Goal: Register for event/course: Sign up to attend an event or enroll in a course

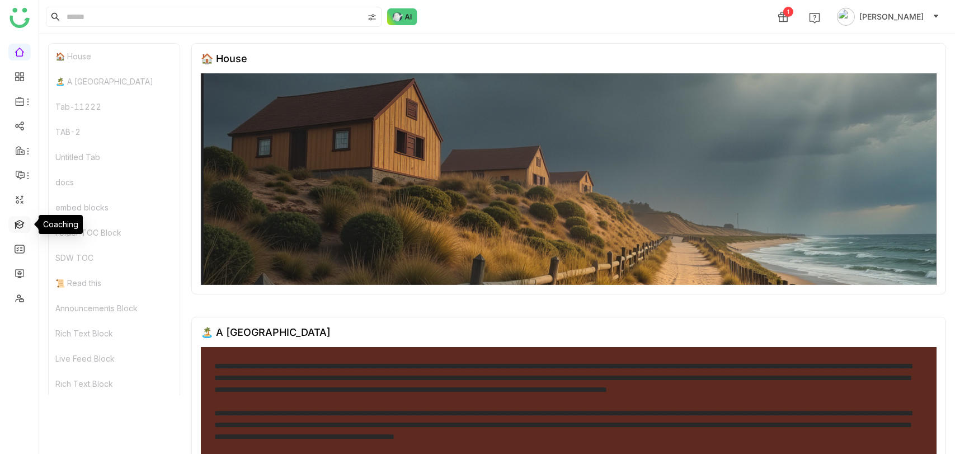
drag, startPoint x: 0, startPoint y: 0, endPoint x: 21, endPoint y: 220, distance: 221.5
click at [21, 220] on link at bounding box center [20, 224] width 10 height 10
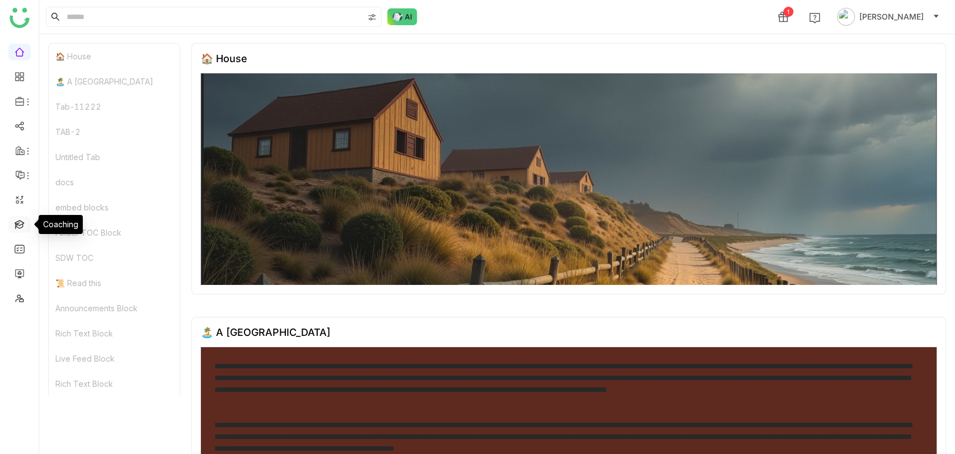
click at [21, 220] on link at bounding box center [20, 224] width 10 height 10
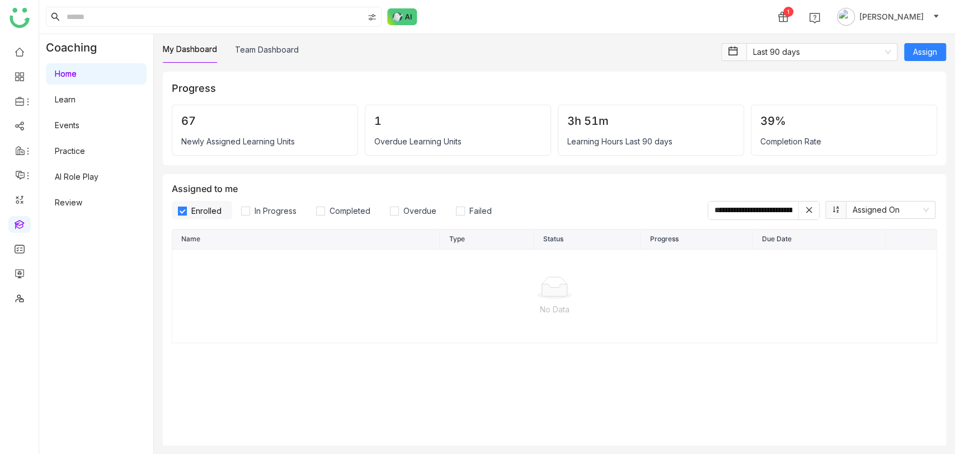
click at [76, 95] on link "Learn" at bounding box center [65, 100] width 21 height 10
click at [76, 99] on link "Learn" at bounding box center [65, 100] width 21 height 10
click at [76, 98] on link "Learn" at bounding box center [65, 100] width 21 height 10
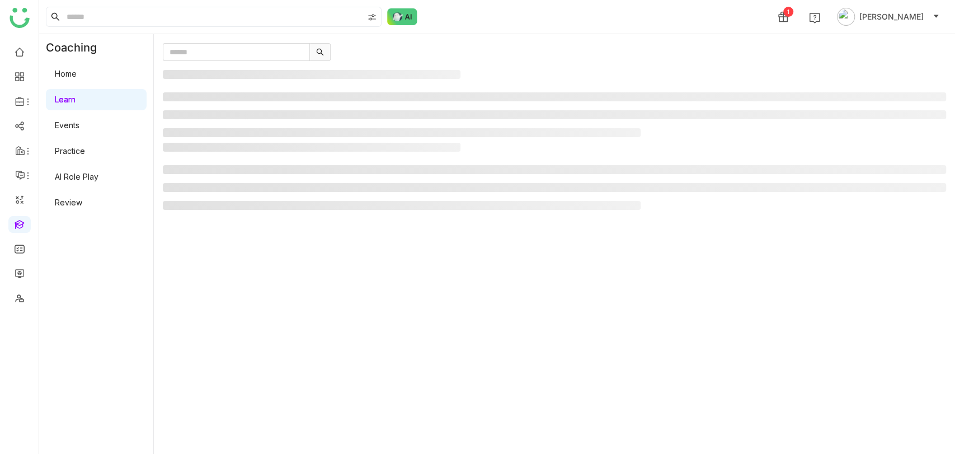
click at [76, 97] on link "Learn" at bounding box center [65, 100] width 21 height 10
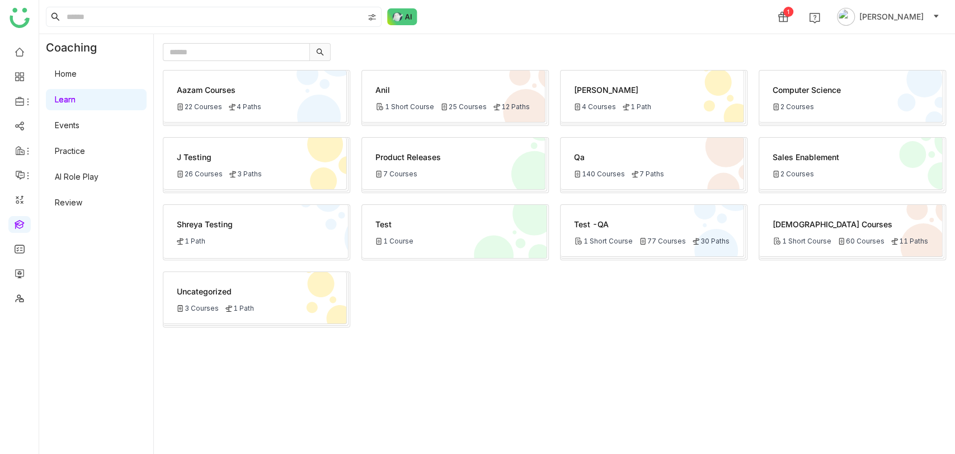
click at [823, 221] on div "[DEMOGRAPHIC_DATA] Courses" at bounding box center [851, 224] width 156 height 12
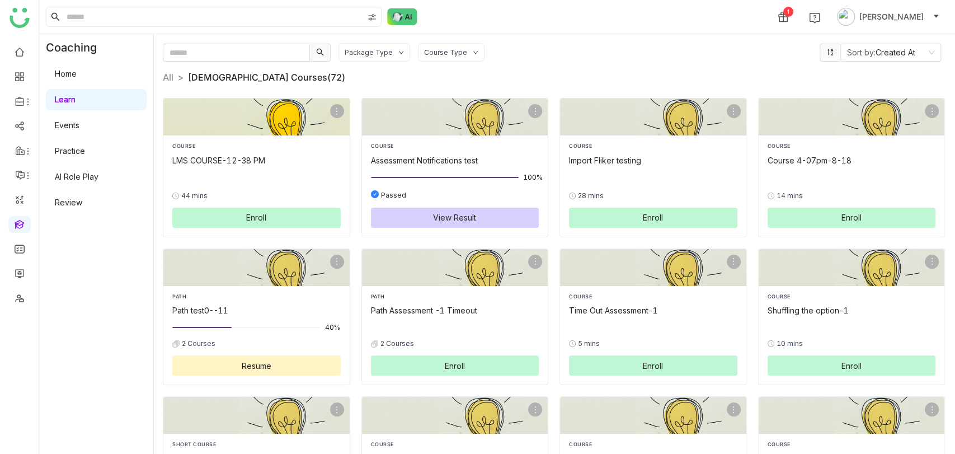
click at [232, 209] on button "Enroll" at bounding box center [256, 218] width 168 height 20
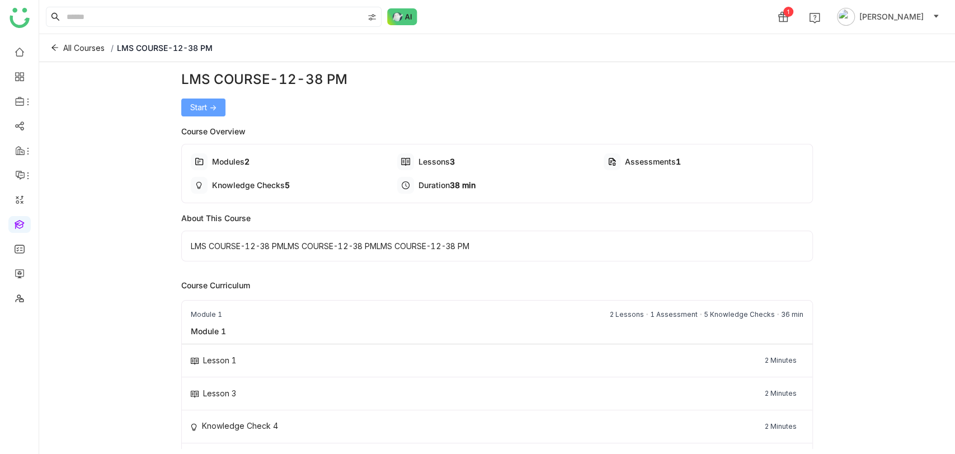
click at [205, 104] on span "Start ->" at bounding box center [203, 107] width 26 height 12
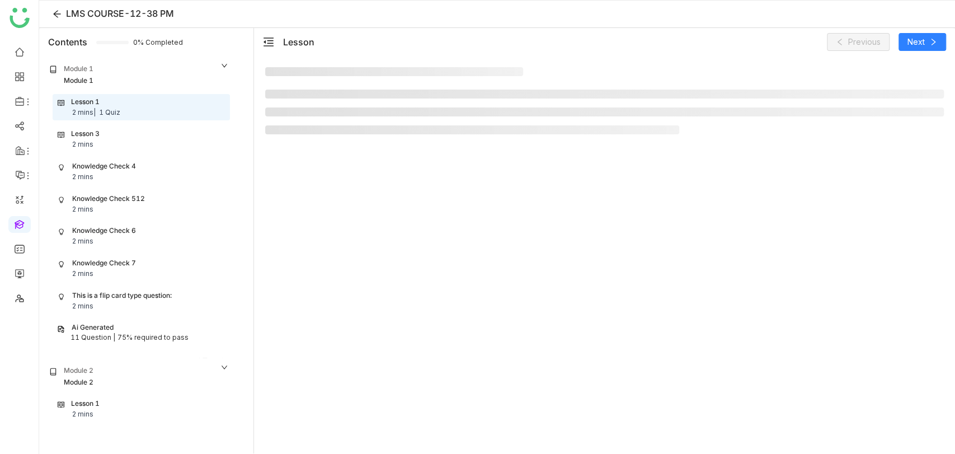
scroll to position [13, 0]
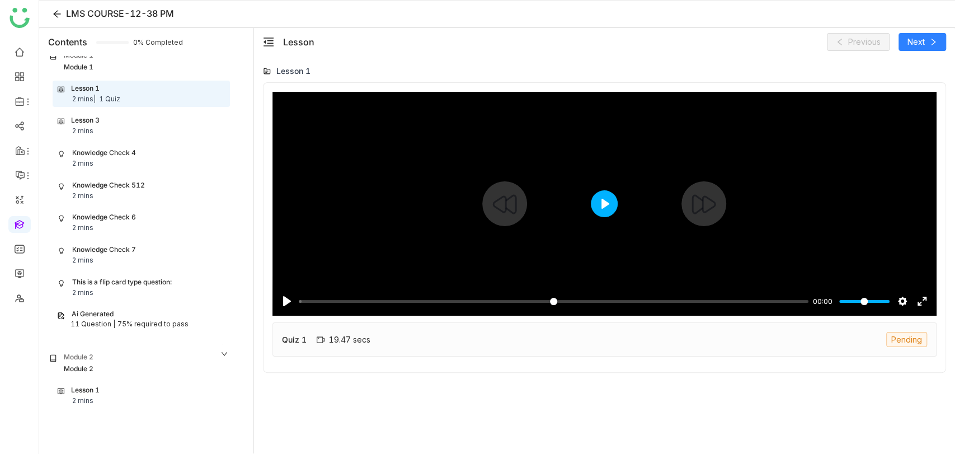
click at [595, 203] on button "Play" at bounding box center [604, 203] width 27 height 27
click at [309, 300] on input "Seek" at bounding box center [551, 301] width 505 height 11
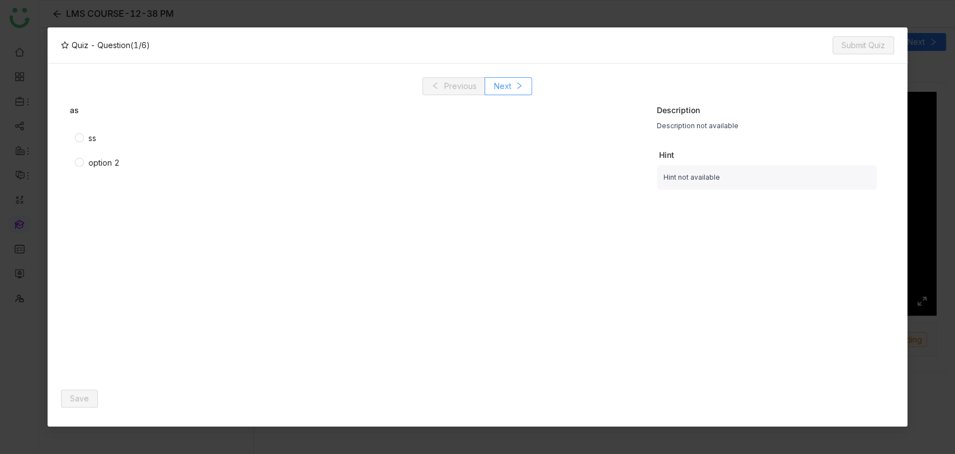
type input "****"
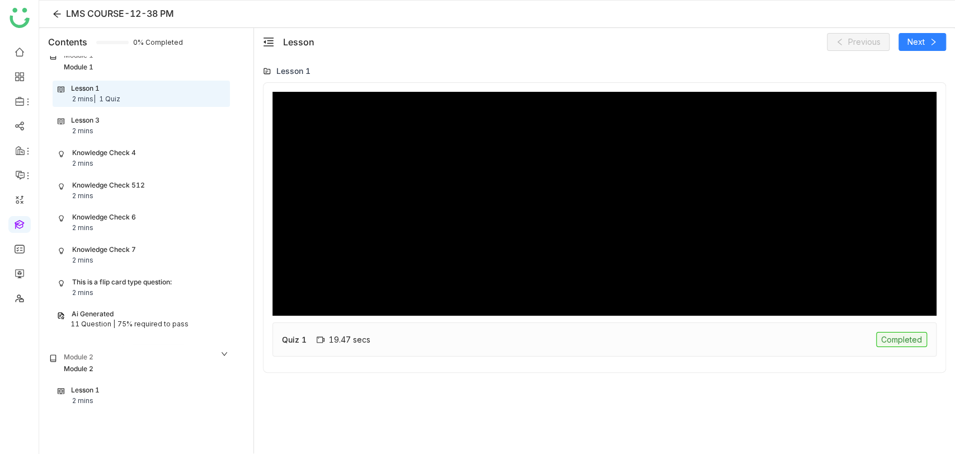
scroll to position [0, 0]
click at [89, 365] on div "Module 2" at bounding box center [79, 369] width 30 height 11
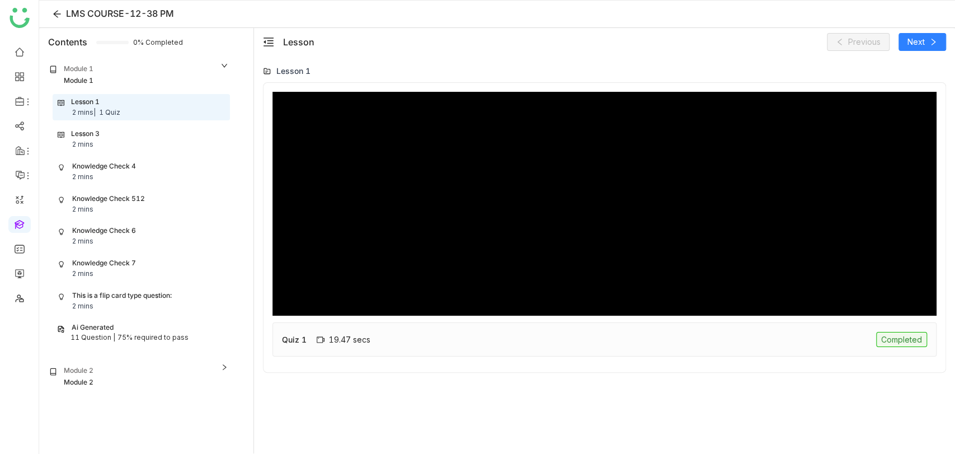
type input "*****"
click at [107, 323] on div "Ai Generated" at bounding box center [93, 327] width 42 height 11
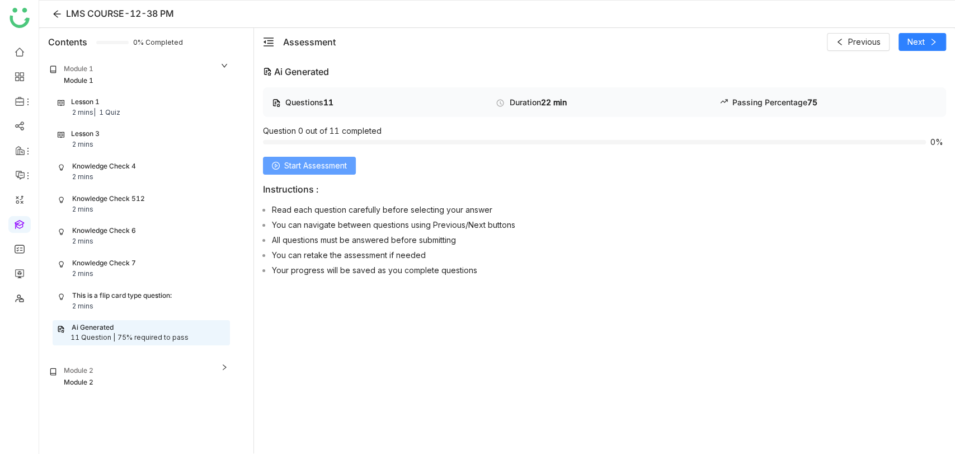
click at [346, 168] on span "Start Assessment" at bounding box center [315, 165] width 63 height 12
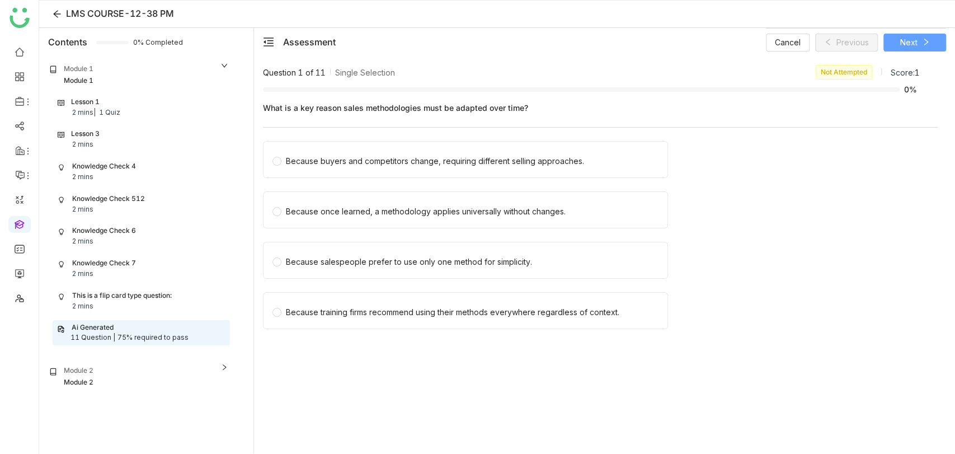
click at [929, 43] on icon at bounding box center [926, 42] width 8 height 8
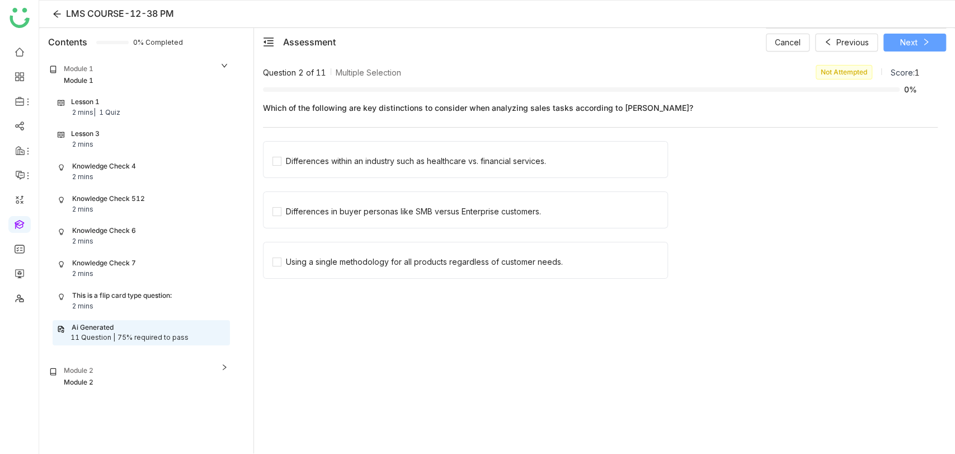
click at [929, 43] on icon at bounding box center [926, 42] width 8 height 8
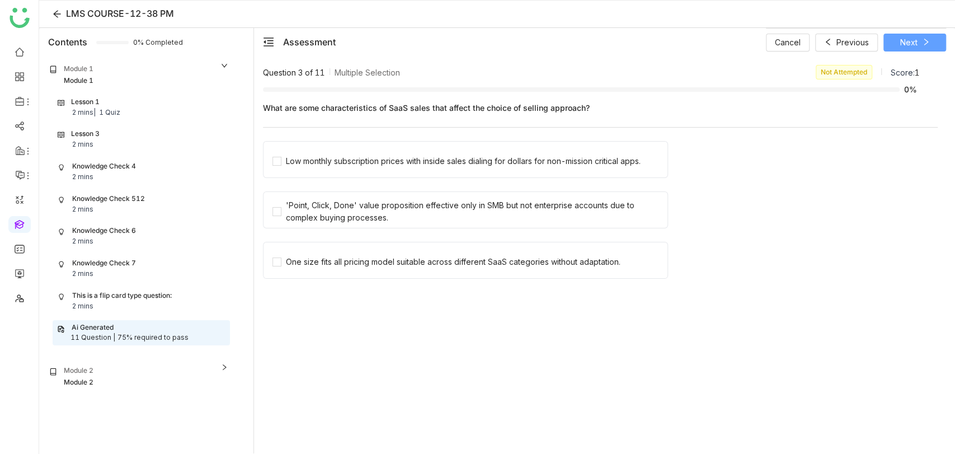
click at [929, 43] on icon at bounding box center [926, 42] width 8 height 8
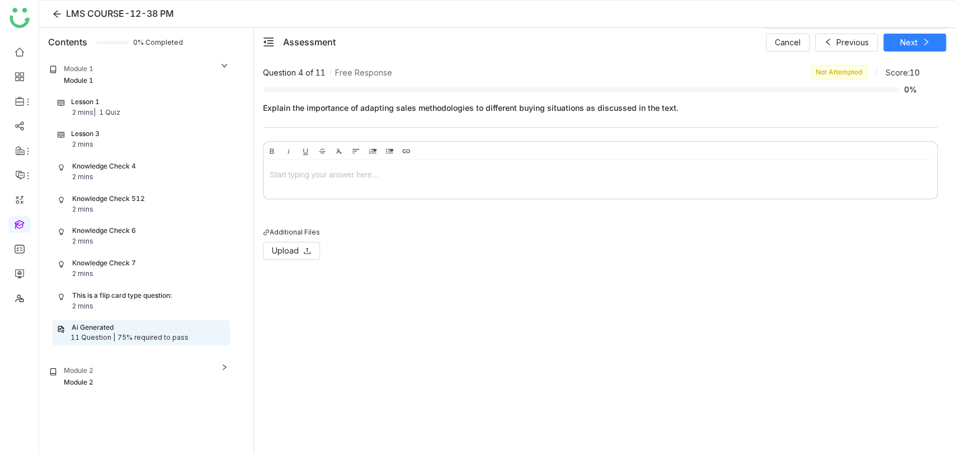
click at [323, 187] on div at bounding box center [601, 177] width 674 height 34
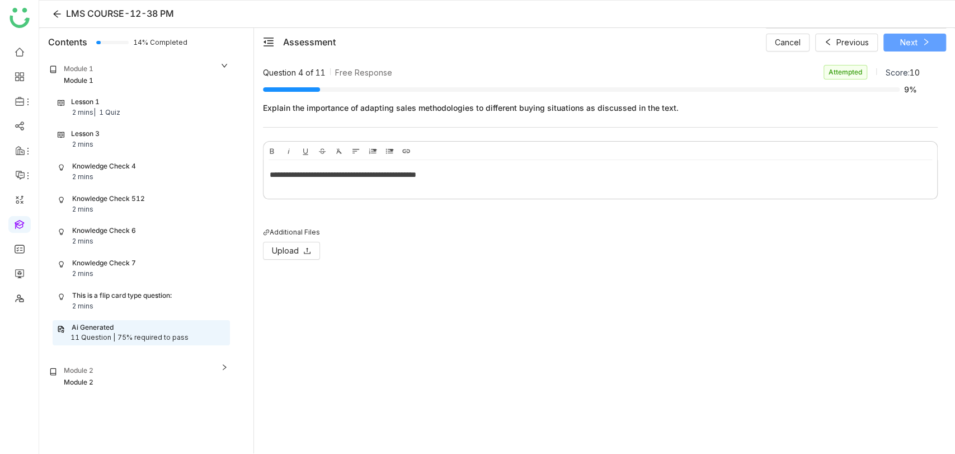
click at [912, 42] on span "Next" at bounding box center [908, 42] width 17 height 12
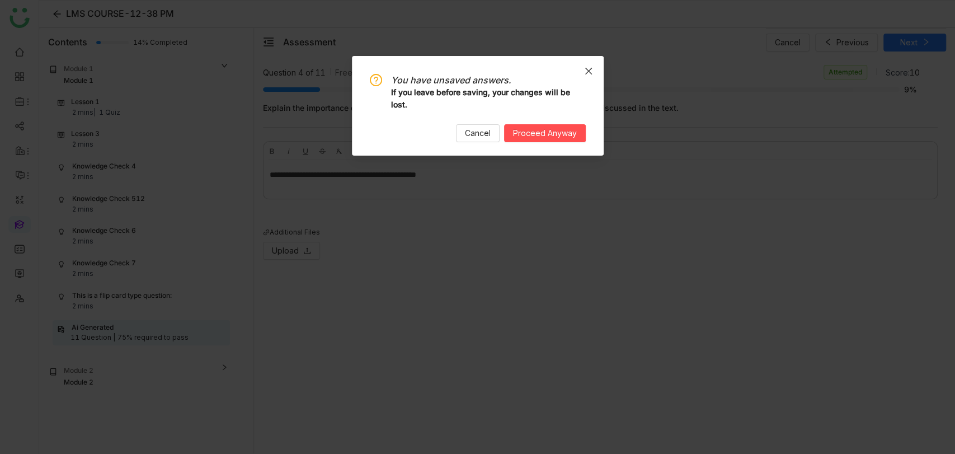
click at [585, 75] on span "Close" at bounding box center [589, 71] width 30 height 30
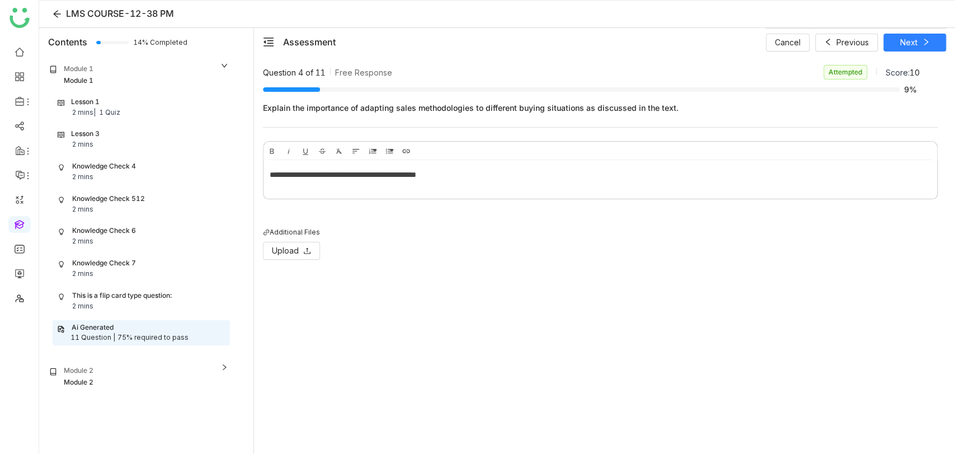
click at [429, 180] on p "**********" at bounding box center [600, 174] width 660 height 12
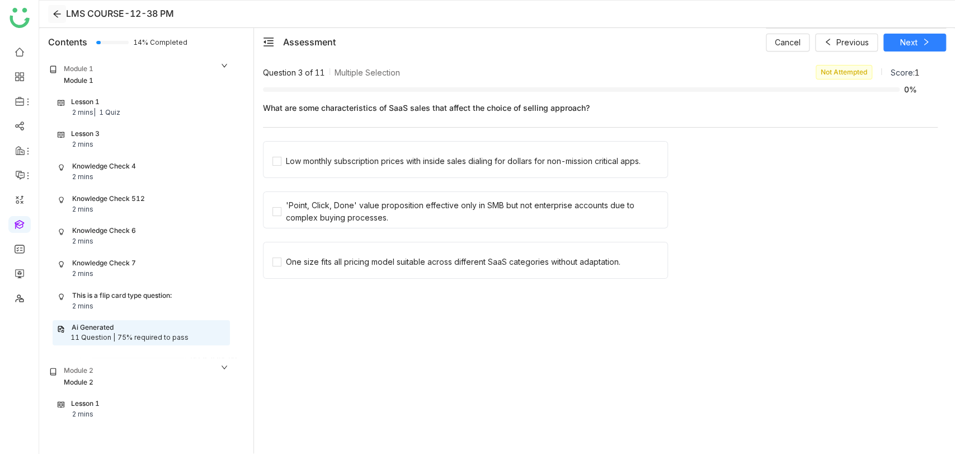
click at [57, 17] on icon at bounding box center [57, 14] width 9 height 9
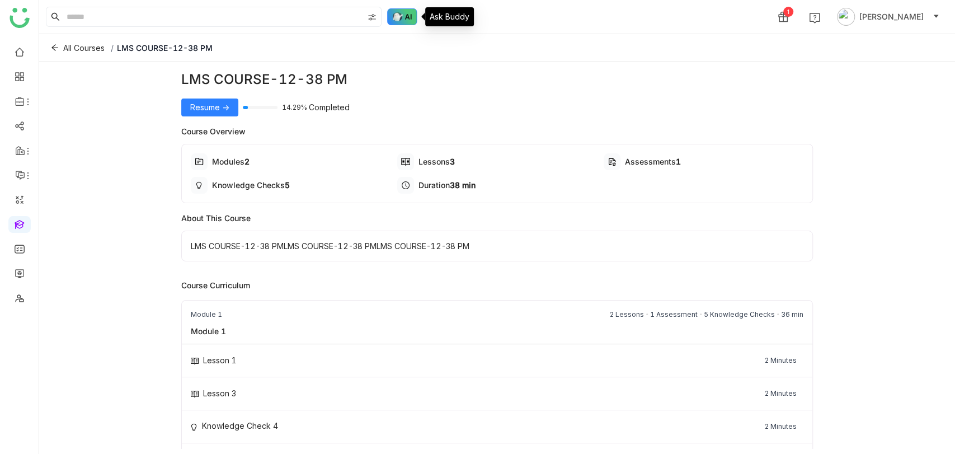
click at [394, 15] on img at bounding box center [402, 16] width 30 height 17
click at [409, 14] on img at bounding box center [402, 16] width 30 height 17
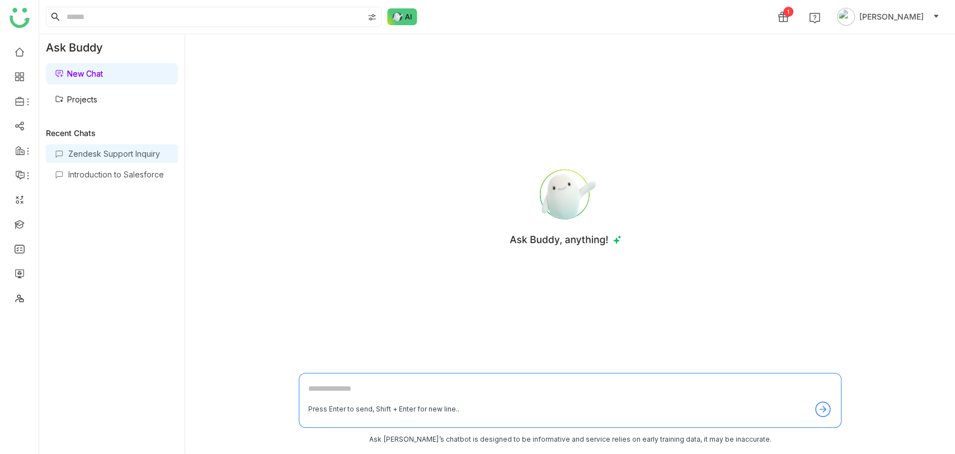
click at [102, 144] on div "Zendesk Support Inquiry" at bounding box center [112, 153] width 132 height 18
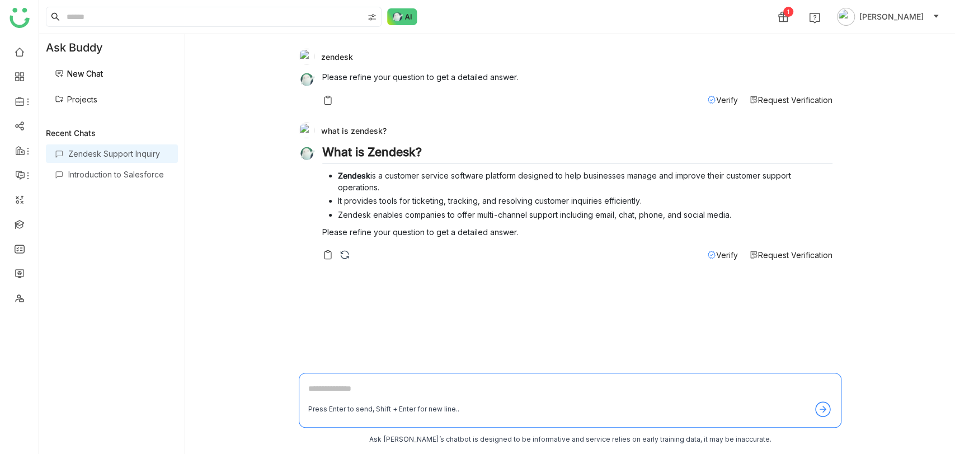
click at [722, 252] on span "Verify" at bounding box center [727, 255] width 22 height 10
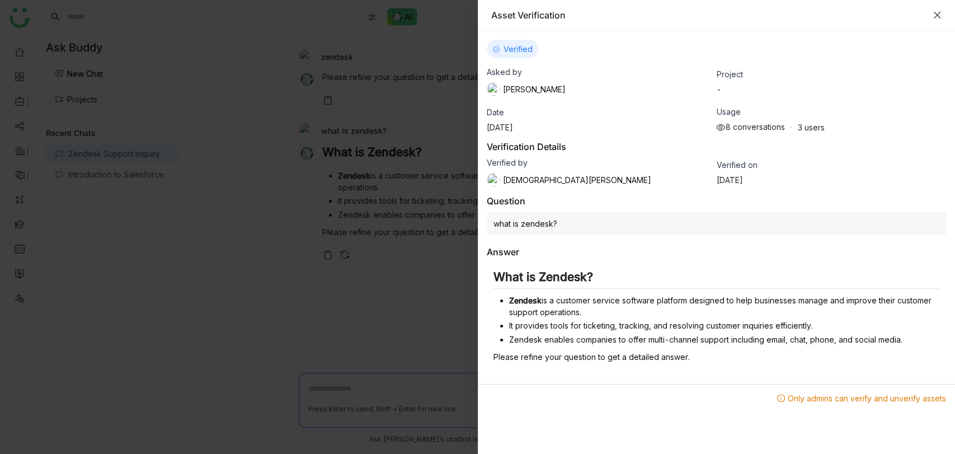
click at [938, 13] on icon "Close" at bounding box center [937, 15] width 7 height 7
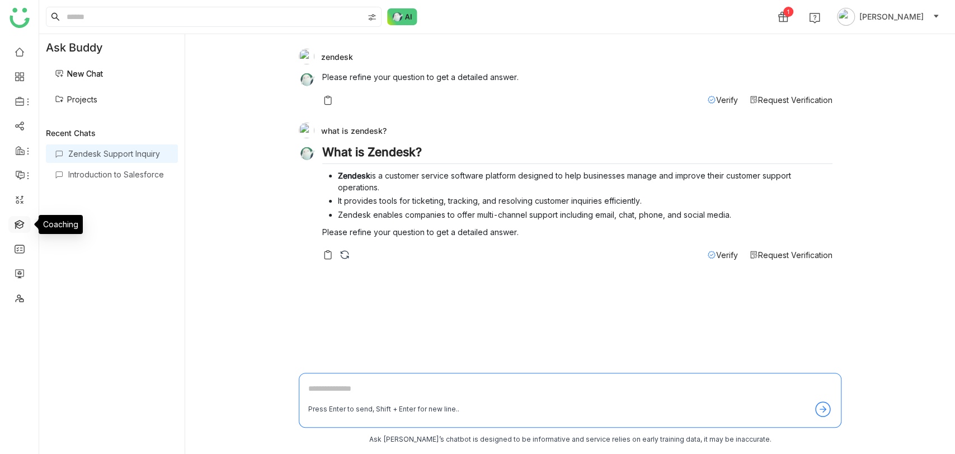
click at [21, 222] on link at bounding box center [20, 224] width 10 height 10
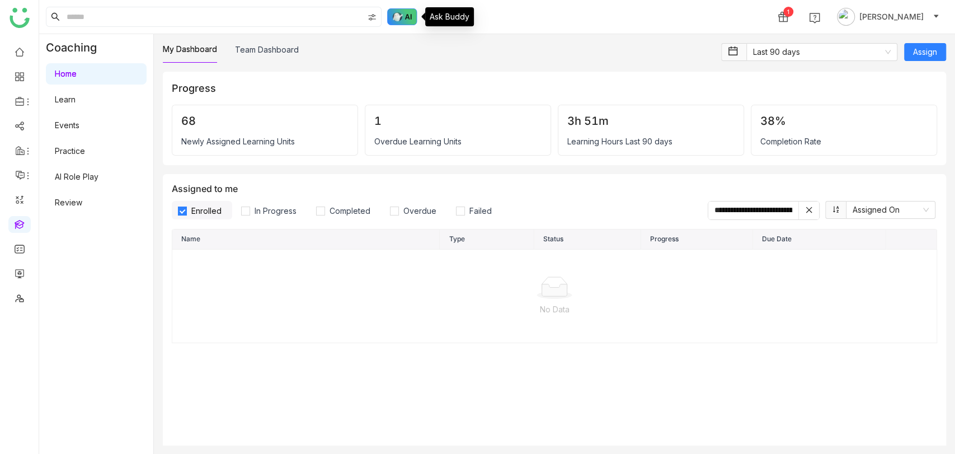
click at [393, 12] on img at bounding box center [402, 16] width 30 height 17
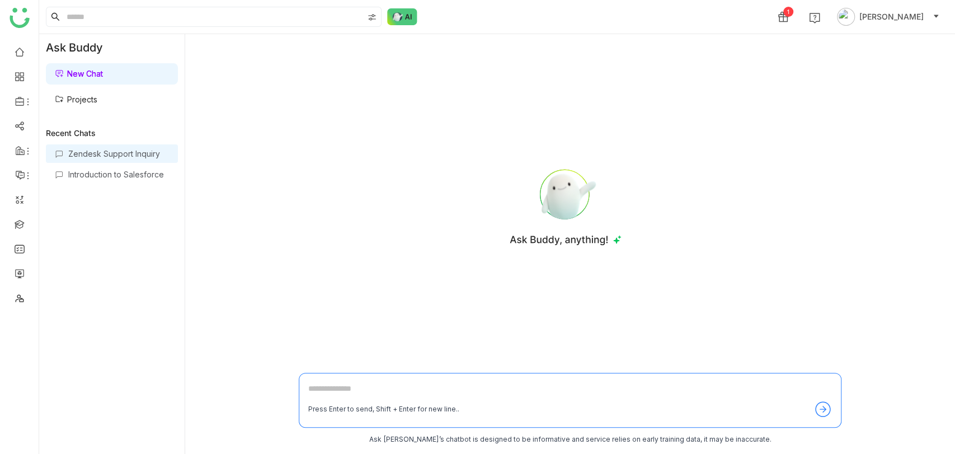
click at [92, 151] on div "Zendesk Support Inquiry" at bounding box center [118, 154] width 101 height 10
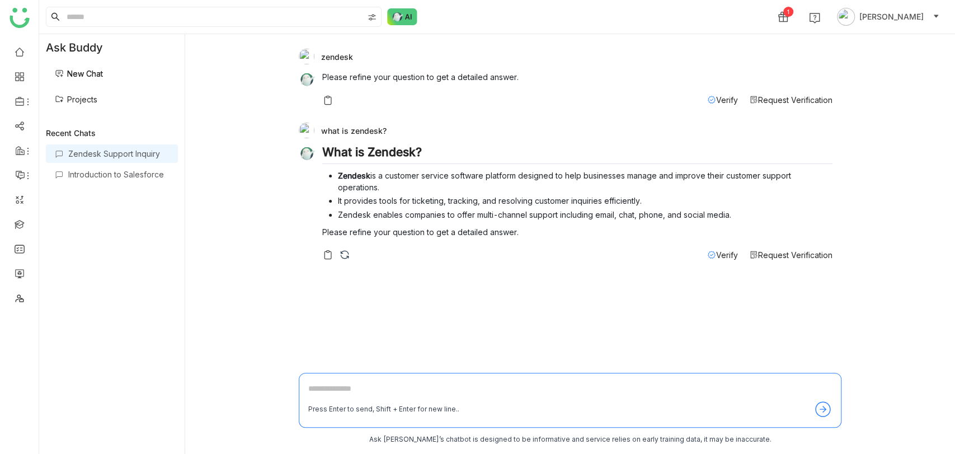
click at [728, 259] on span "Verify" at bounding box center [727, 255] width 22 height 10
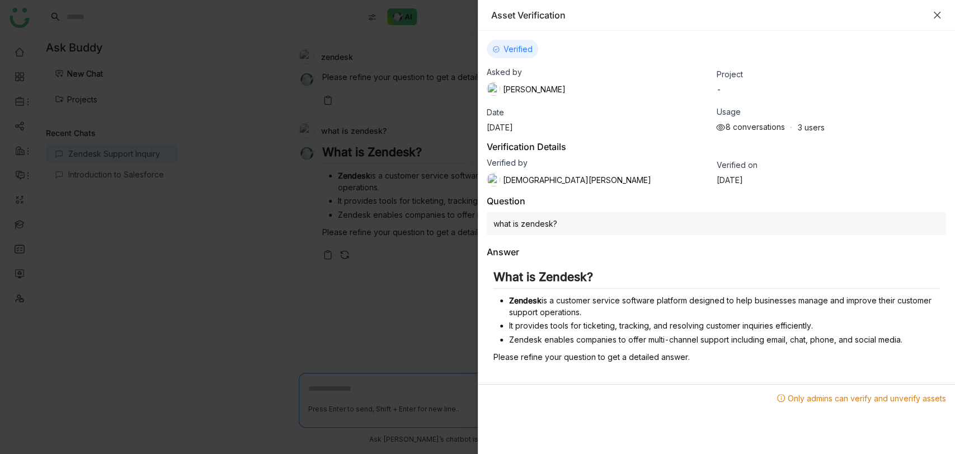
click at [936, 11] on icon "Close" at bounding box center [937, 15] width 9 height 9
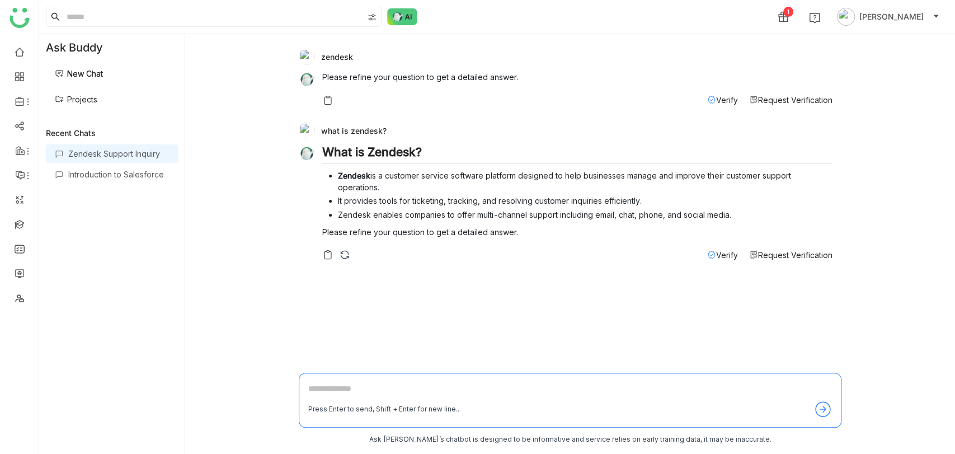
click at [85, 98] on link "Projects" at bounding box center [76, 100] width 43 height 10
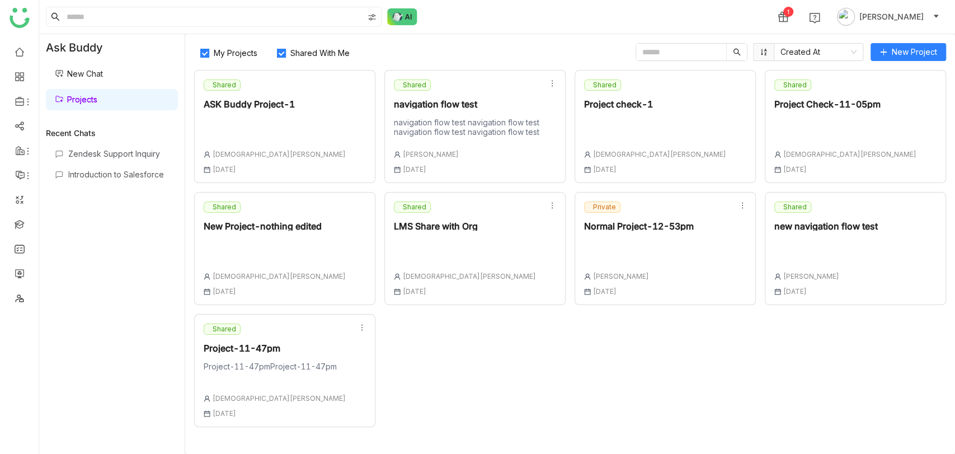
click at [85, 98] on link "Projects" at bounding box center [76, 100] width 43 height 10
click at [124, 154] on div "Zendesk Support Inquiry" at bounding box center [118, 154] width 101 height 10
